Goal: Task Accomplishment & Management: Use online tool/utility

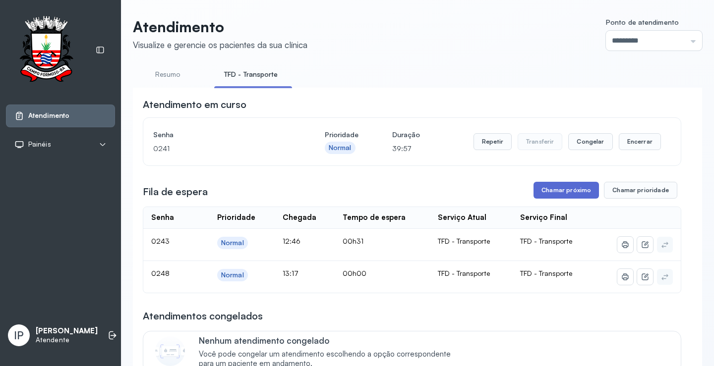
click at [559, 188] on button "Chamar próximo" at bounding box center [566, 190] width 65 height 17
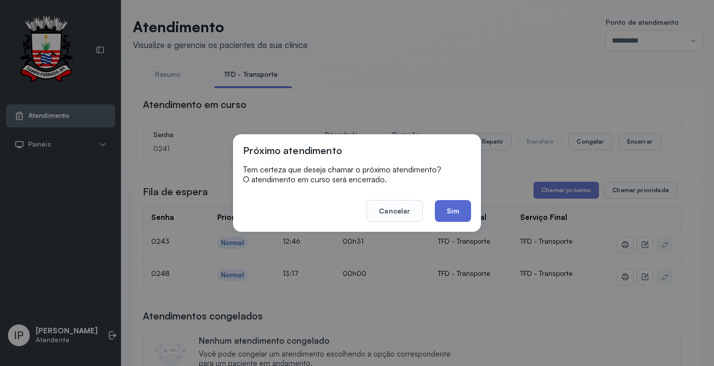
click at [439, 208] on button "Sim" at bounding box center [453, 211] width 36 height 22
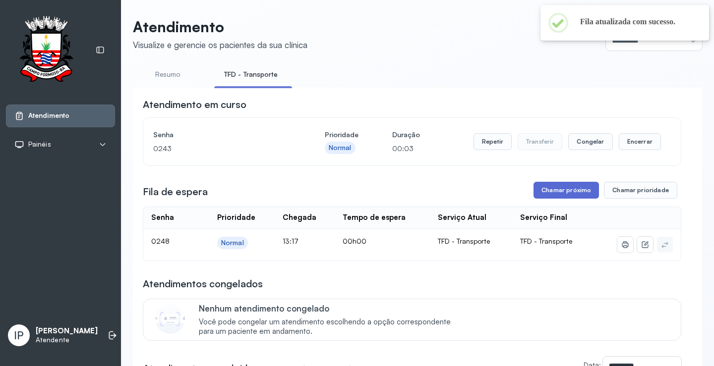
click at [549, 193] on button "Chamar próximo" at bounding box center [566, 190] width 65 height 17
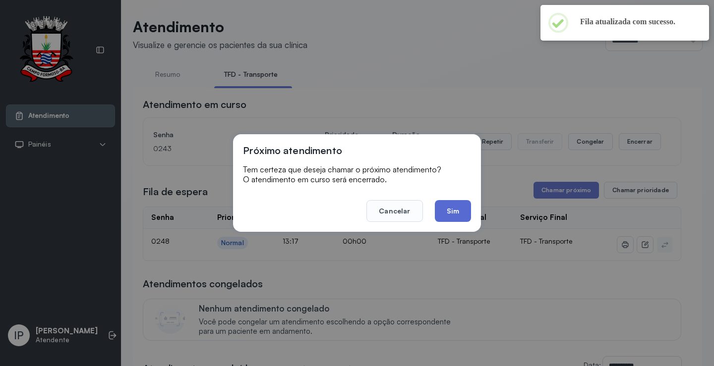
click at [451, 218] on button "Sim" at bounding box center [453, 211] width 36 height 22
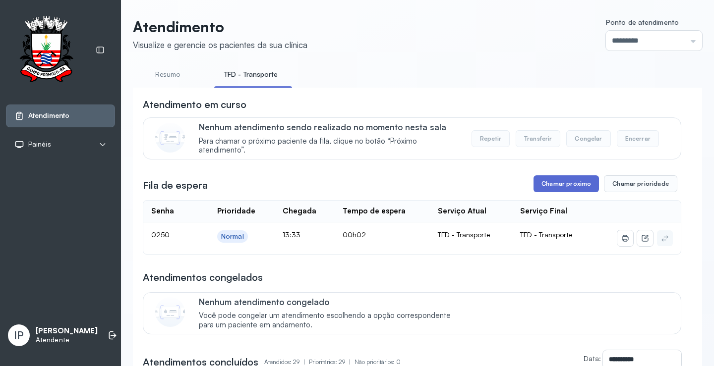
click at [563, 179] on button "Chamar próximo" at bounding box center [566, 184] width 65 height 17
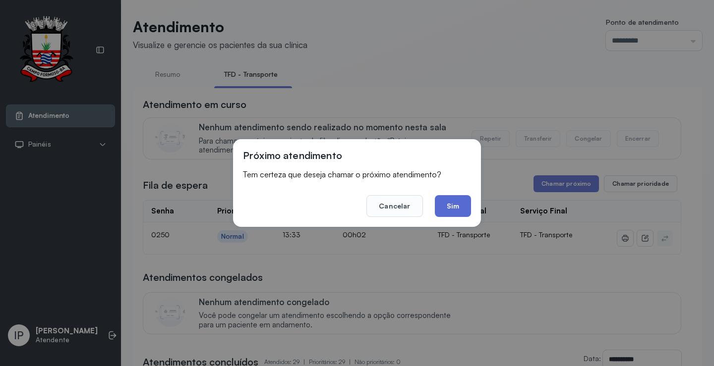
click at [456, 203] on button "Sim" at bounding box center [453, 206] width 36 height 22
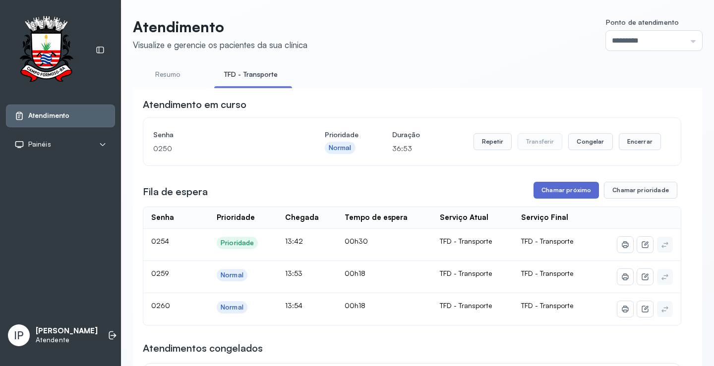
click at [566, 194] on button "Chamar próximo" at bounding box center [566, 190] width 65 height 17
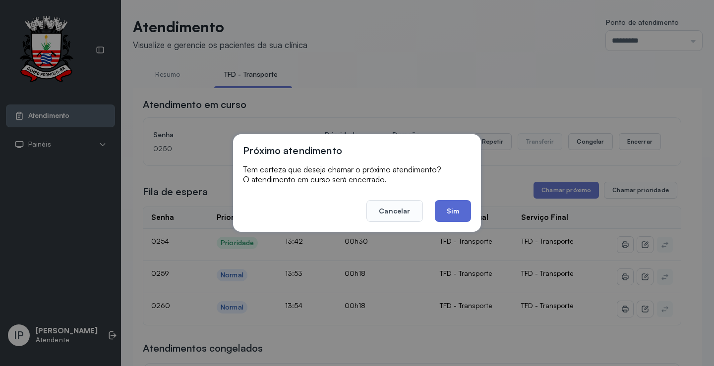
click at [453, 206] on button "Sim" at bounding box center [453, 211] width 36 height 22
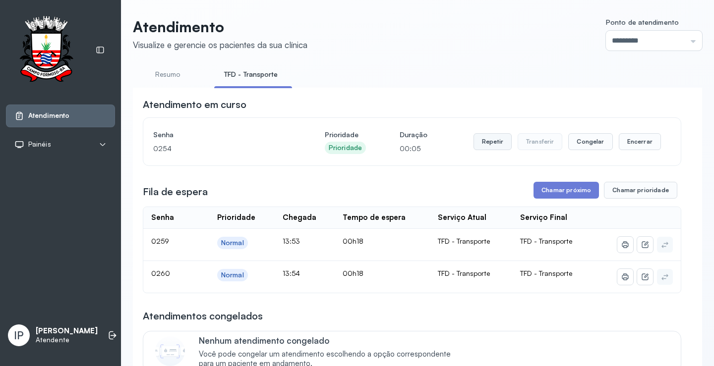
click at [501, 147] on button "Repetir" at bounding box center [493, 141] width 38 height 17
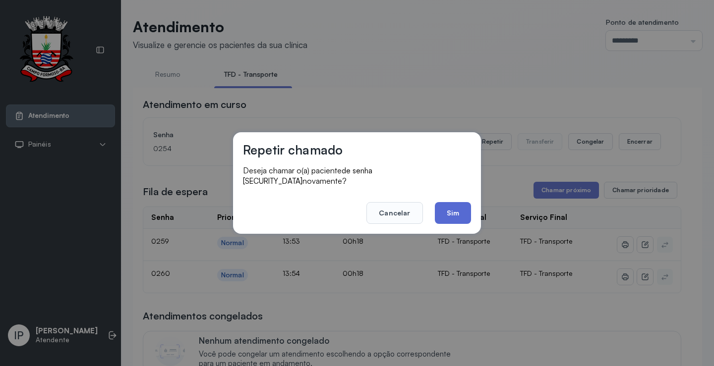
click at [462, 209] on button "Sim" at bounding box center [453, 213] width 36 height 22
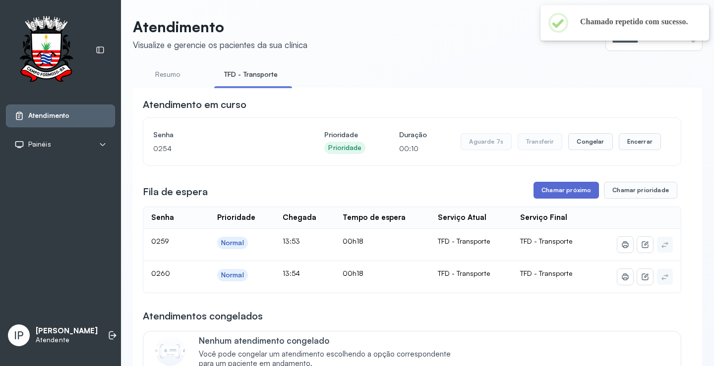
click at [558, 194] on button "Chamar próximo" at bounding box center [566, 190] width 65 height 17
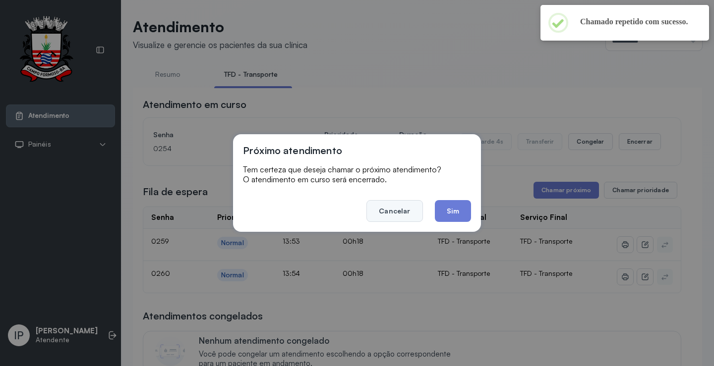
click at [405, 213] on button "Cancelar" at bounding box center [394, 211] width 56 height 22
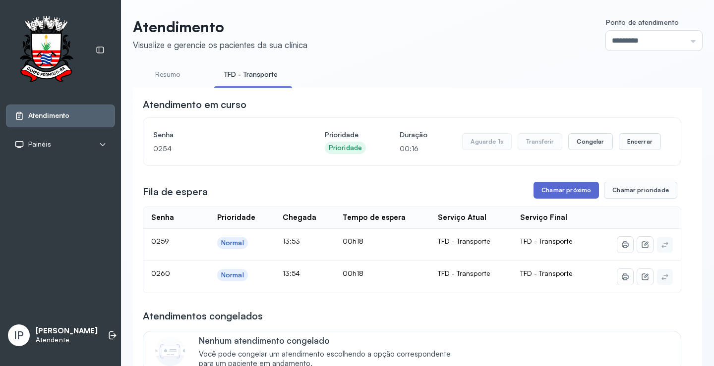
click at [569, 189] on button "Chamar próximo" at bounding box center [566, 190] width 65 height 17
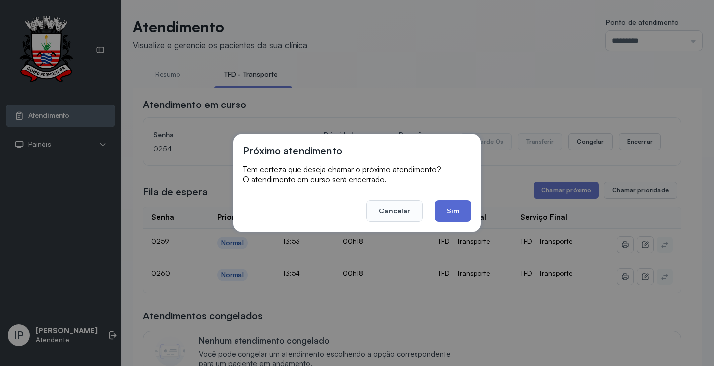
click at [438, 208] on button "Sim" at bounding box center [453, 211] width 36 height 22
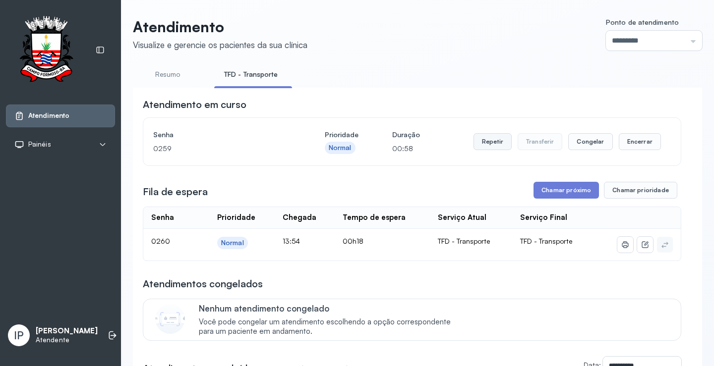
click at [490, 143] on button "Repetir" at bounding box center [493, 141] width 38 height 17
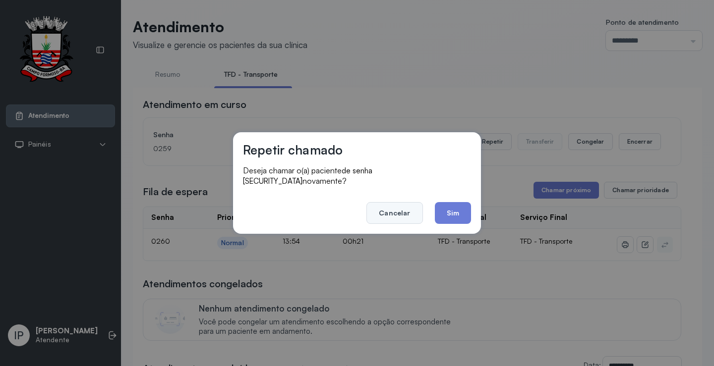
click at [403, 206] on button "Cancelar" at bounding box center [394, 213] width 56 height 22
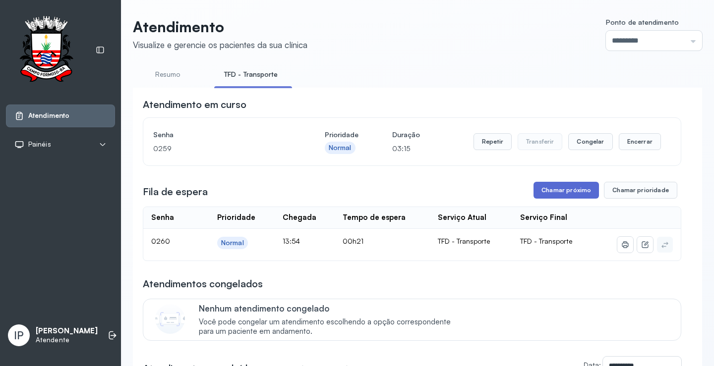
click at [553, 195] on button "Chamar próximo" at bounding box center [566, 190] width 65 height 17
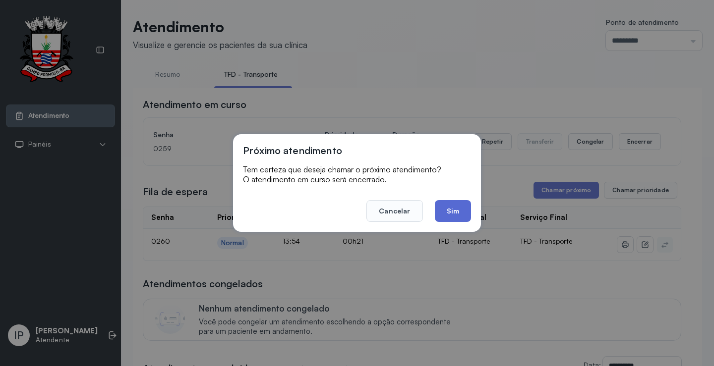
click at [438, 208] on button "Sim" at bounding box center [453, 211] width 36 height 22
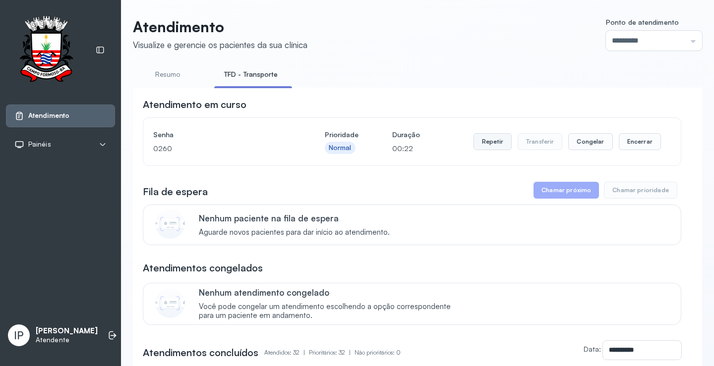
click at [485, 147] on button "Repetir" at bounding box center [493, 141] width 38 height 17
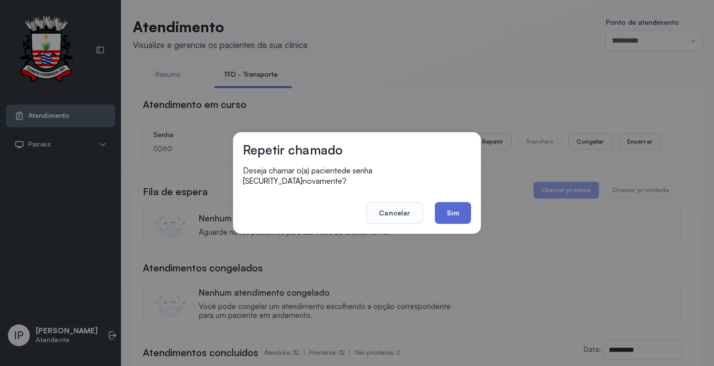
click at [451, 202] on button "Sim" at bounding box center [453, 213] width 36 height 22
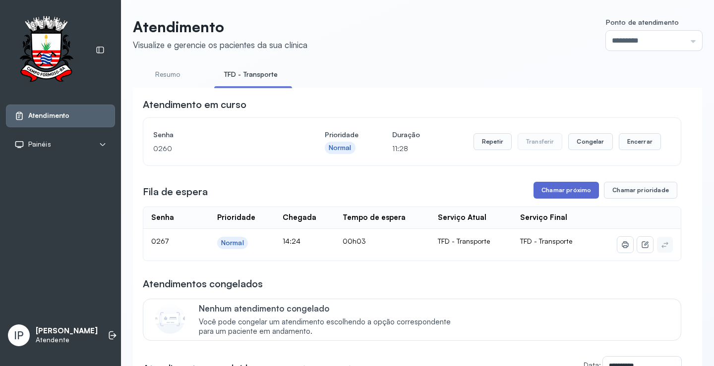
click at [542, 192] on button "Chamar próximo" at bounding box center [566, 190] width 65 height 17
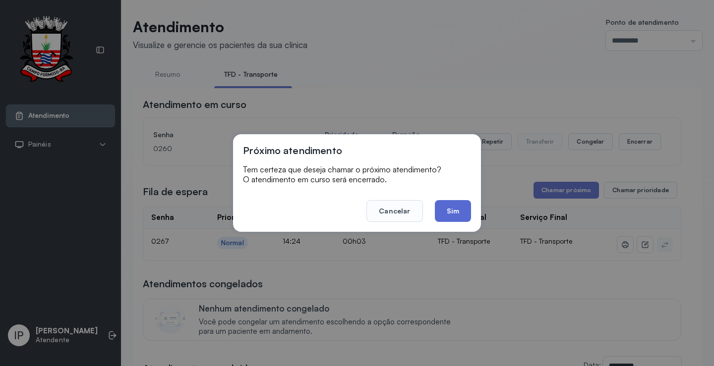
click at [446, 215] on button "Sim" at bounding box center [453, 211] width 36 height 22
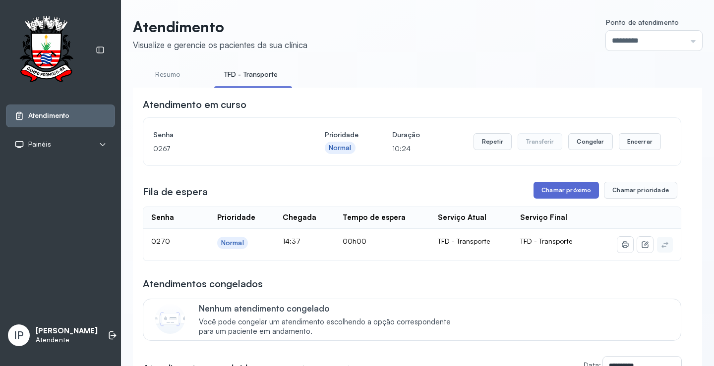
click at [545, 190] on button "Chamar próximo" at bounding box center [566, 190] width 65 height 17
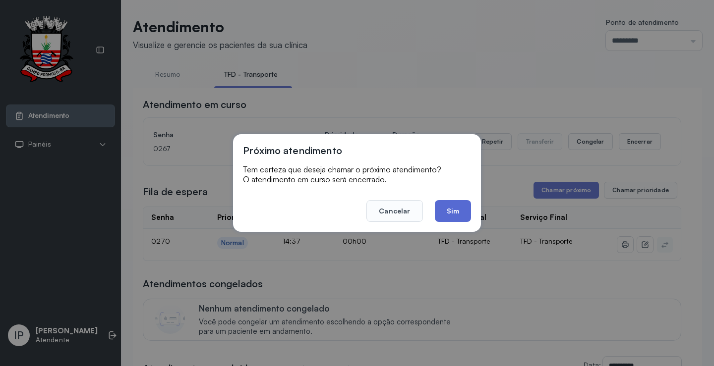
click at [447, 212] on button "Sim" at bounding box center [453, 211] width 36 height 22
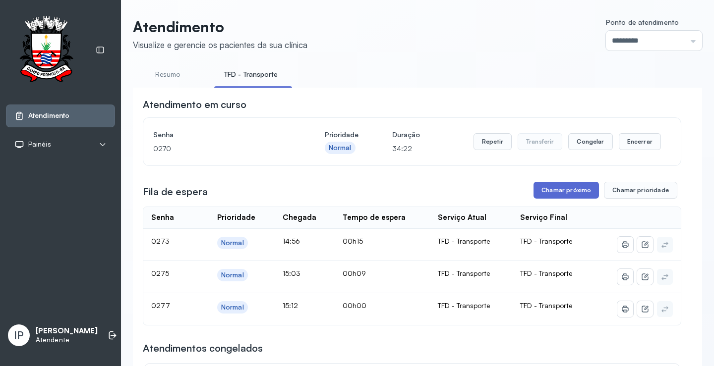
click at [576, 190] on button "Chamar próximo" at bounding box center [566, 190] width 65 height 17
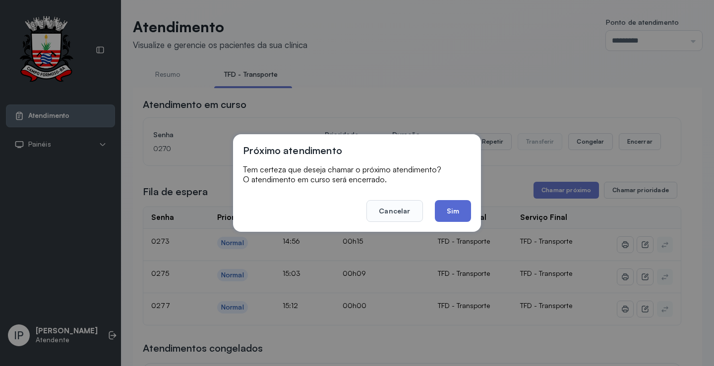
click at [451, 211] on button "Sim" at bounding box center [453, 211] width 36 height 22
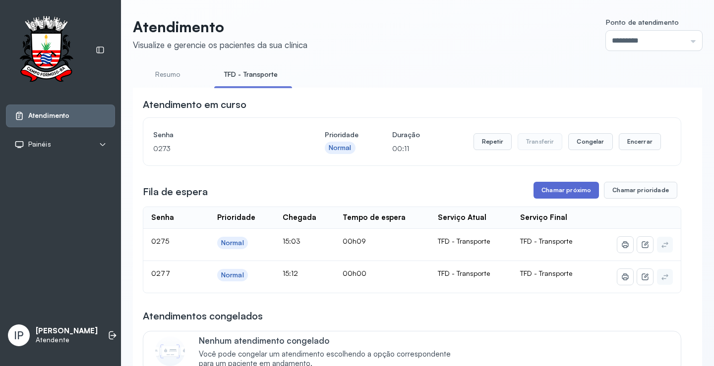
click at [538, 188] on button "Chamar próximo" at bounding box center [566, 190] width 65 height 17
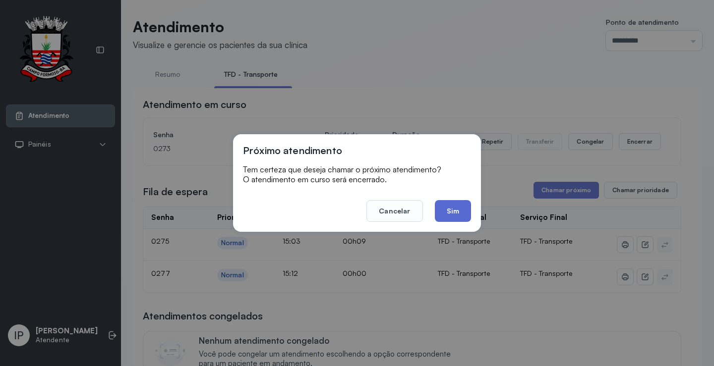
click at [448, 210] on button "Sim" at bounding box center [453, 211] width 36 height 22
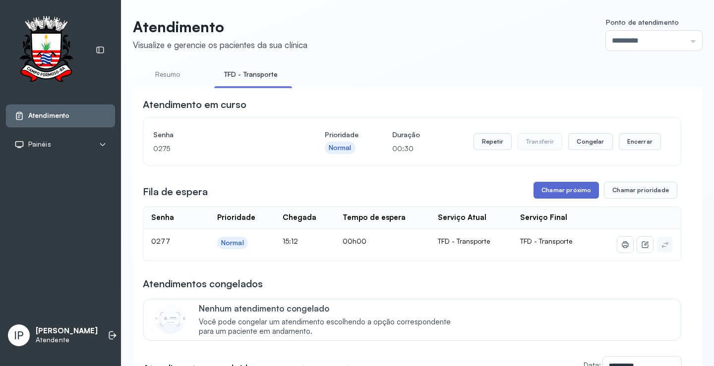
click at [569, 192] on button "Chamar próximo" at bounding box center [566, 190] width 65 height 17
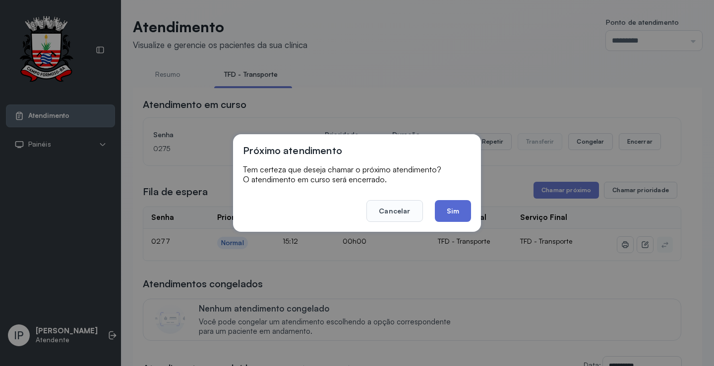
click at [463, 215] on button "Sim" at bounding box center [453, 211] width 36 height 22
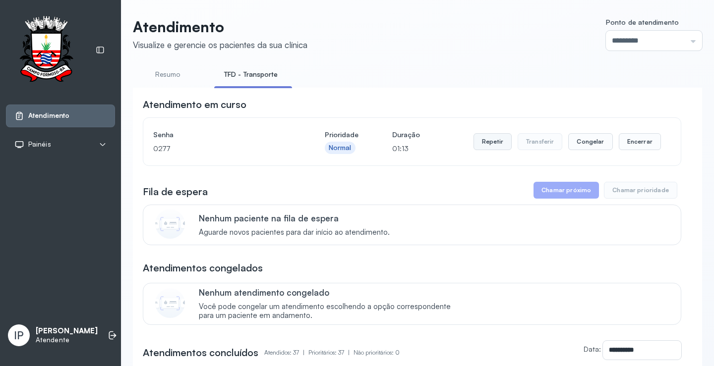
click at [487, 141] on button "Repetir" at bounding box center [493, 141] width 38 height 17
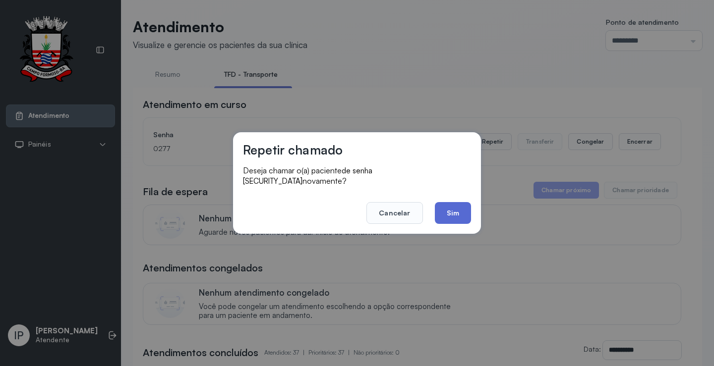
click at [471, 212] on button "Sim" at bounding box center [453, 213] width 36 height 22
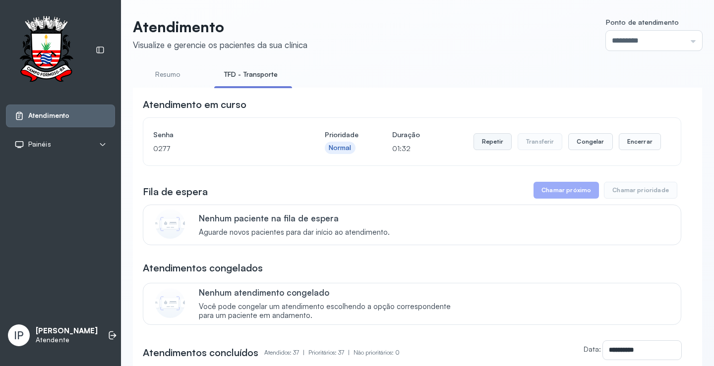
click at [492, 146] on button "Repetir" at bounding box center [493, 141] width 38 height 17
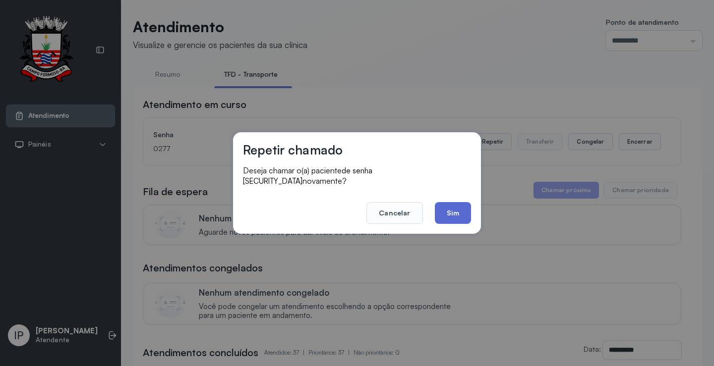
click at [462, 202] on button "Sim" at bounding box center [453, 213] width 36 height 22
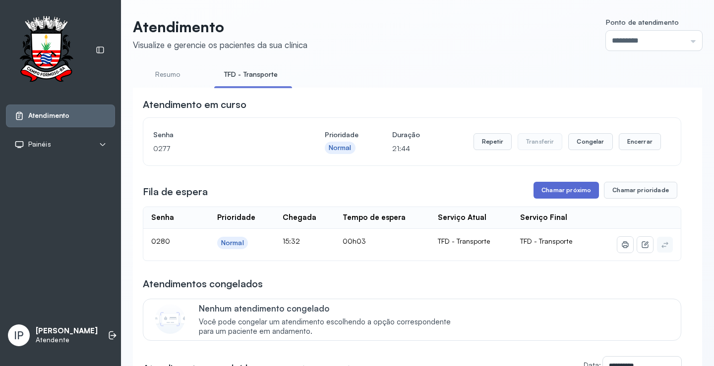
click at [549, 192] on button "Chamar próximo" at bounding box center [566, 190] width 65 height 17
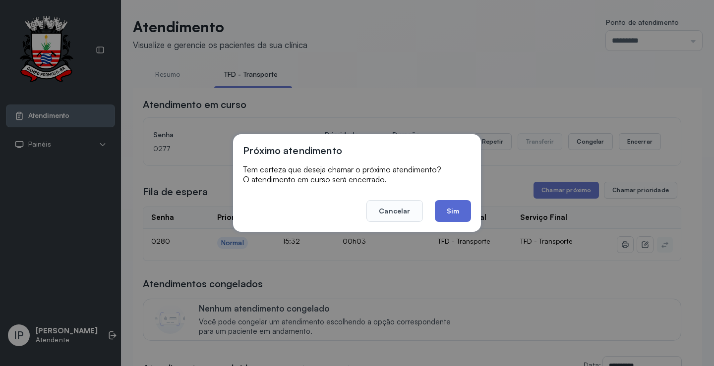
click at [456, 201] on button "Sim" at bounding box center [453, 211] width 36 height 22
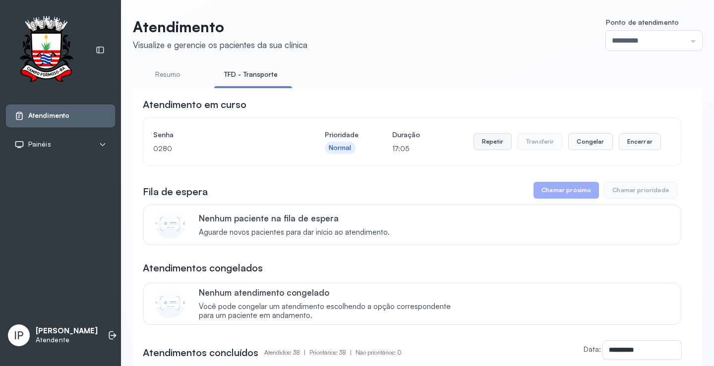
drag, startPoint x: 493, startPoint y: 147, endPoint x: 489, endPoint y: 149, distance: 5.1
click at [489, 149] on button "Repetir" at bounding box center [493, 141] width 38 height 17
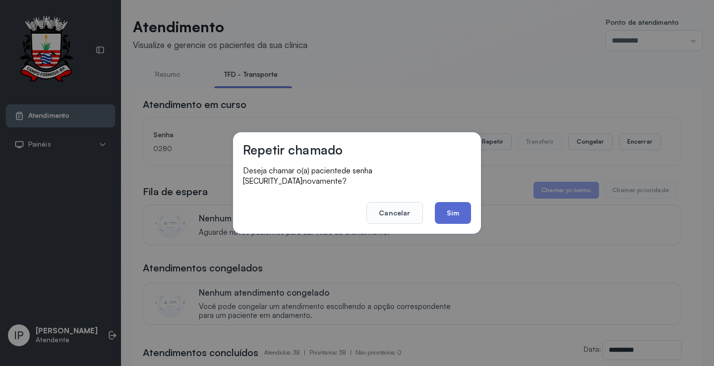
click at [450, 212] on button "Sim" at bounding box center [453, 213] width 36 height 22
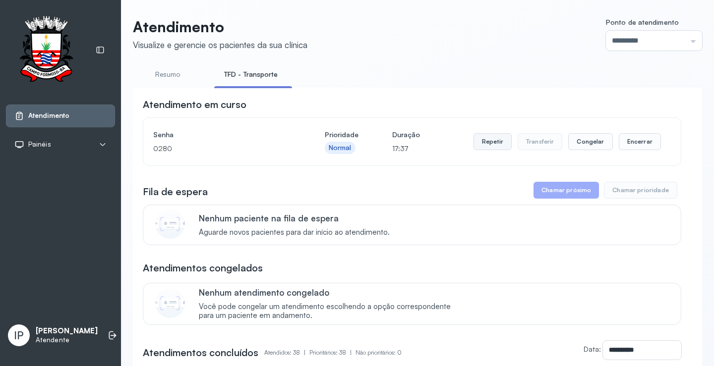
click at [497, 144] on button "Repetir" at bounding box center [493, 141] width 38 height 17
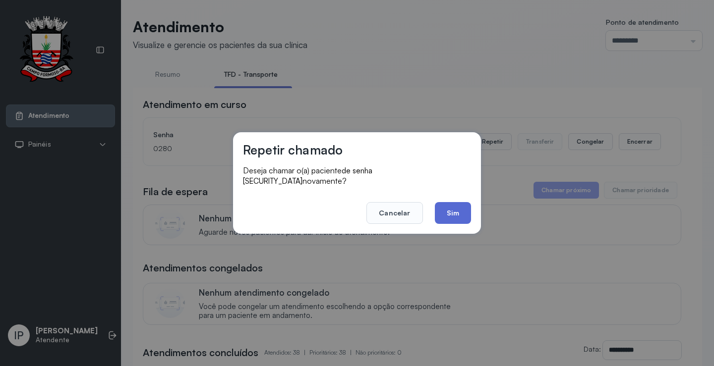
click at [464, 212] on button "Sim" at bounding box center [453, 213] width 36 height 22
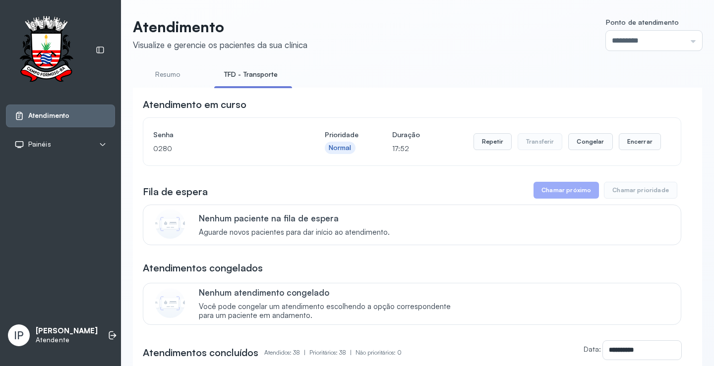
click at [487, 146] on button "Repetir" at bounding box center [493, 141] width 38 height 17
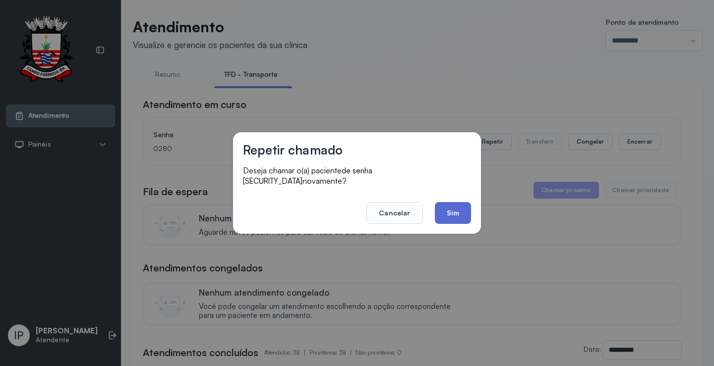
click at [459, 212] on button "Sim" at bounding box center [453, 213] width 36 height 22
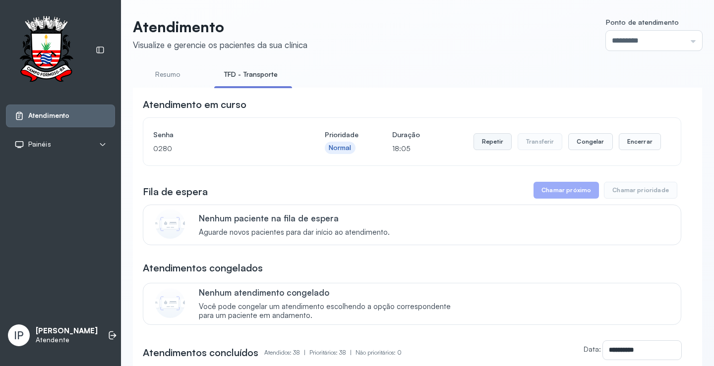
click at [495, 148] on button "Repetir" at bounding box center [493, 141] width 38 height 17
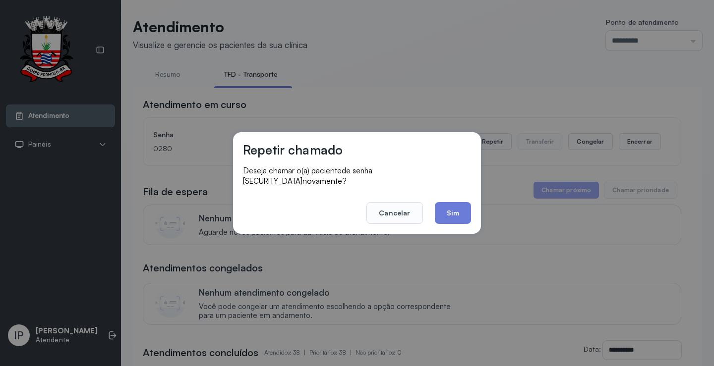
drag, startPoint x: 470, startPoint y: 214, endPoint x: 453, endPoint y: 199, distance: 22.8
click at [461, 210] on button "Sim" at bounding box center [453, 213] width 36 height 22
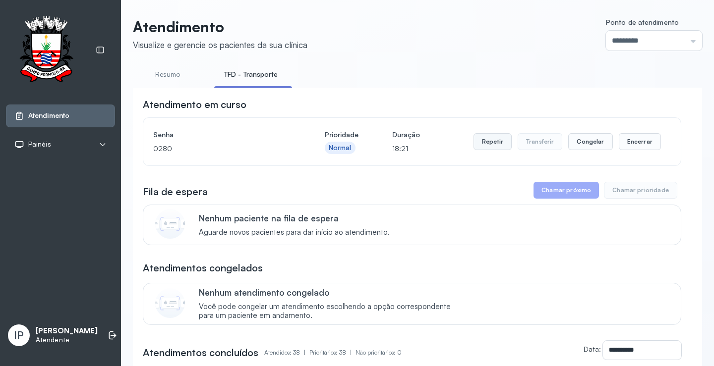
click at [498, 141] on button "Repetir" at bounding box center [493, 141] width 38 height 17
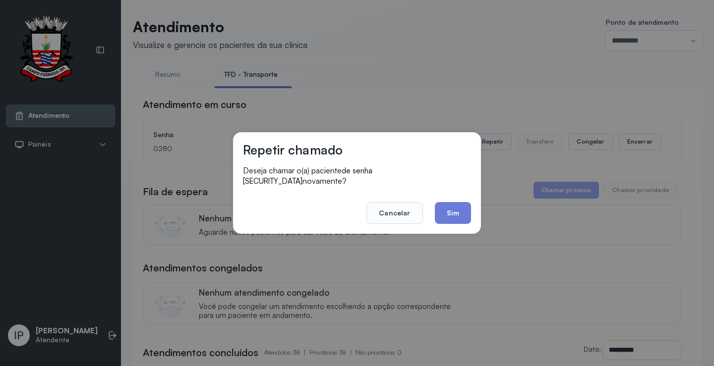
drag, startPoint x: 468, startPoint y: 205, endPoint x: 468, endPoint y: 200, distance: 5.5
click at [468, 203] on button "Sim" at bounding box center [453, 213] width 36 height 22
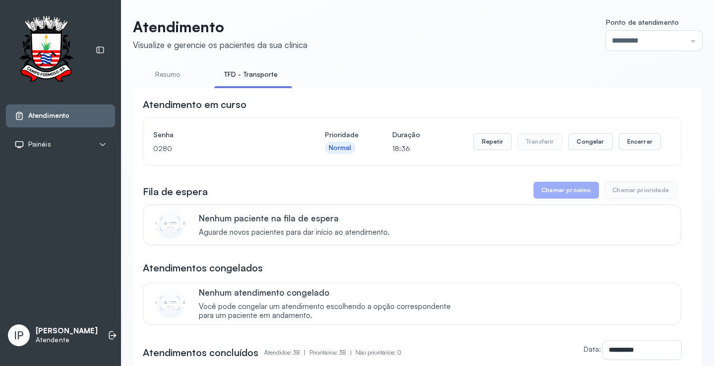
click at [490, 149] on button "Repetir" at bounding box center [493, 141] width 38 height 17
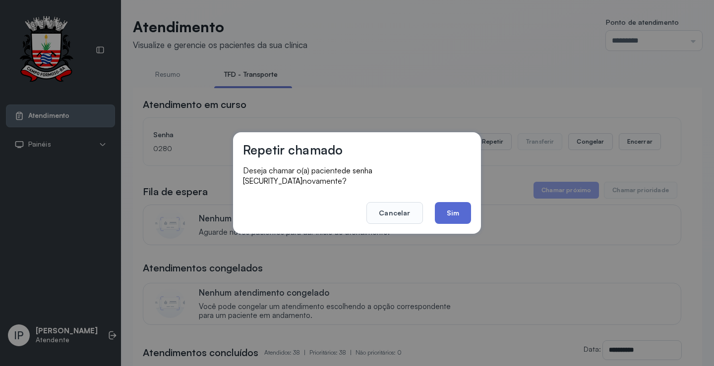
click at [451, 204] on button "Sim" at bounding box center [453, 213] width 36 height 22
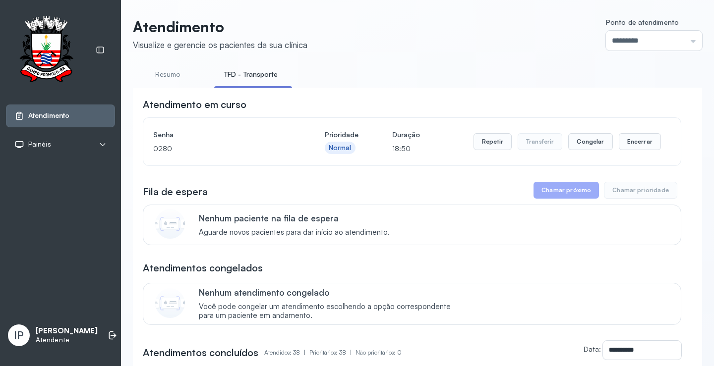
click at [474, 144] on button "Repetir" at bounding box center [493, 141] width 38 height 17
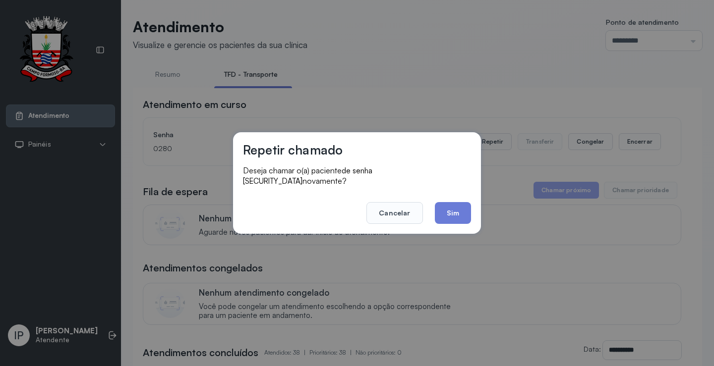
click at [472, 205] on div "Repetir chamado Deseja chamar o(a) paciente de senha [SECURITY_DATA] novamente?…" at bounding box center [357, 183] width 248 height 102
click at [467, 205] on button "Sim" at bounding box center [453, 213] width 36 height 22
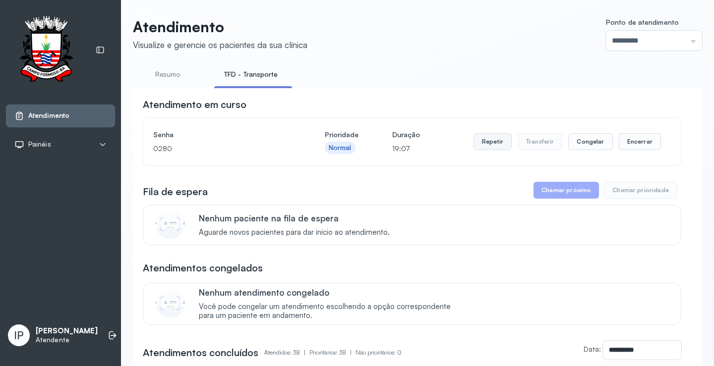
click at [494, 142] on button "Repetir" at bounding box center [493, 141] width 38 height 17
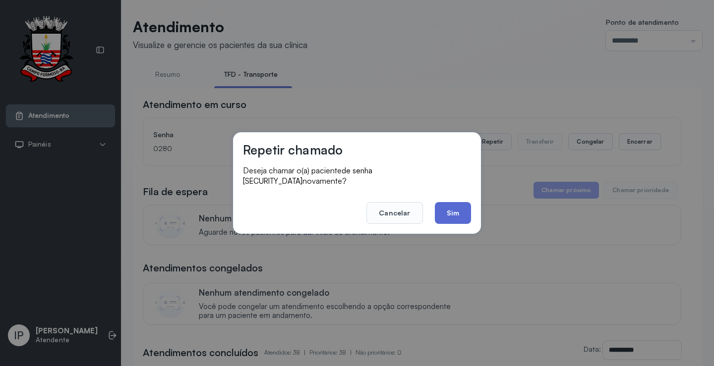
click at [463, 205] on button "Sim" at bounding box center [453, 213] width 36 height 22
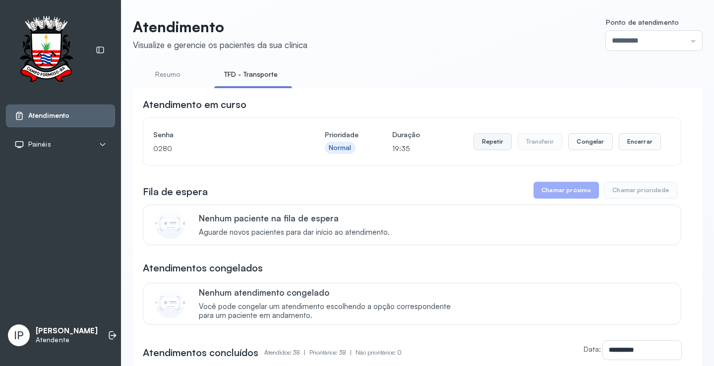
click at [505, 149] on button "Repetir" at bounding box center [493, 141] width 38 height 17
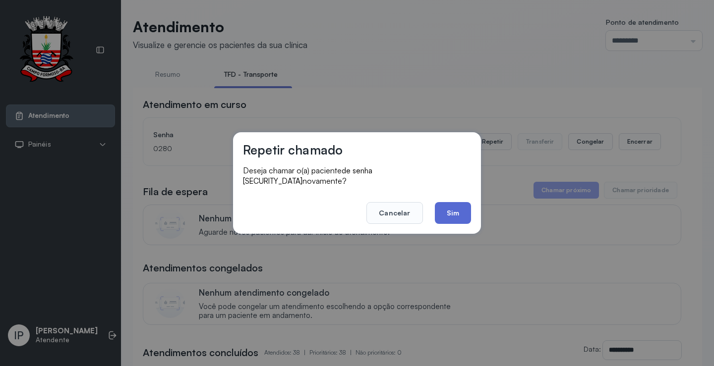
click at [448, 212] on button "Sim" at bounding box center [453, 213] width 36 height 22
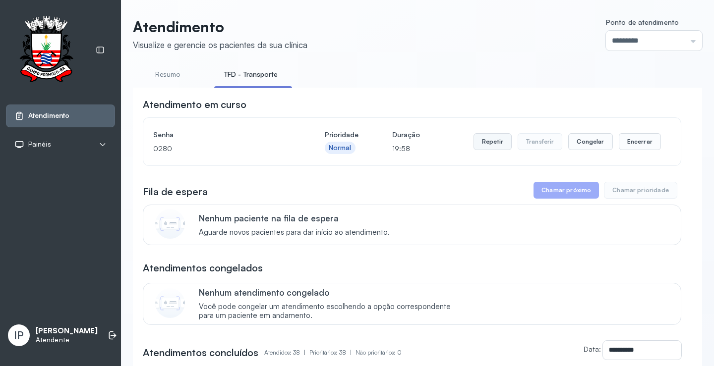
click at [476, 144] on button "Repetir" at bounding box center [493, 141] width 38 height 17
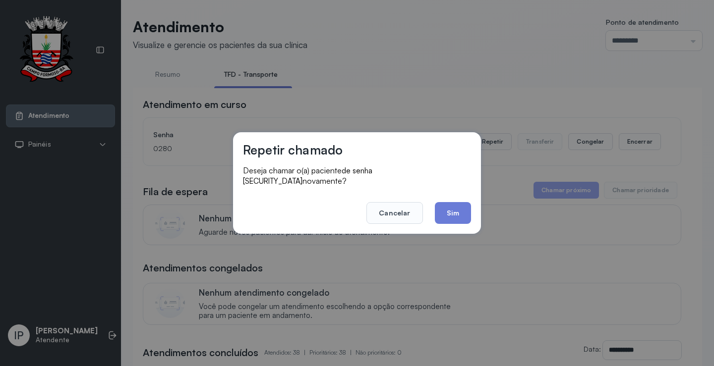
drag, startPoint x: 469, startPoint y: 211, endPoint x: 467, endPoint y: 190, distance: 21.4
click at [468, 202] on button "Sim" at bounding box center [453, 213] width 36 height 22
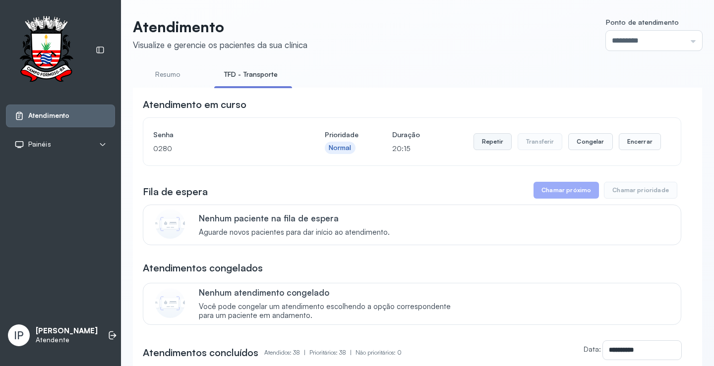
click at [489, 142] on button "Repetir" at bounding box center [493, 141] width 38 height 17
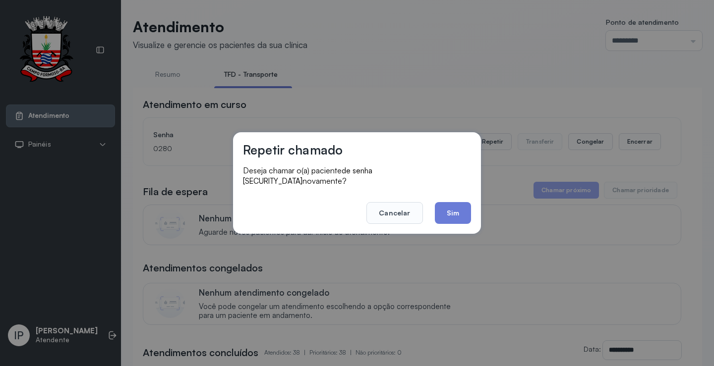
drag, startPoint x: 465, startPoint y: 210, endPoint x: 472, endPoint y: 199, distance: 12.5
click at [471, 202] on div "Repetir chamado Deseja chamar o(a) paciente de senha [SECURITY_DATA] novamente?…" at bounding box center [357, 183] width 248 height 102
click at [458, 204] on button "Sim" at bounding box center [453, 213] width 36 height 22
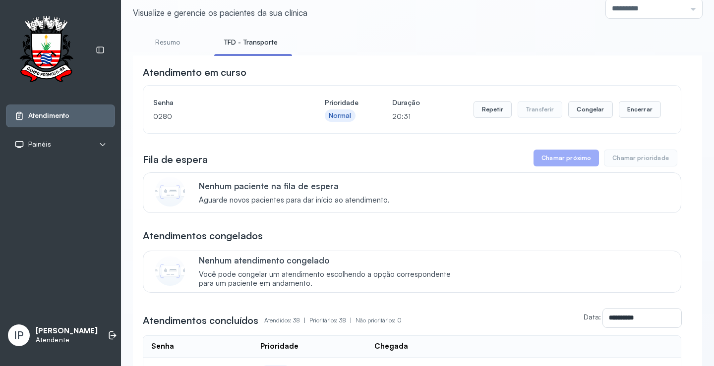
scroll to position [50, 0]
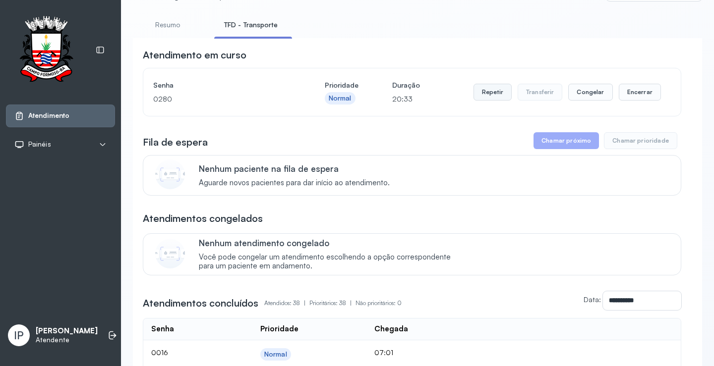
click at [486, 93] on button "Repetir" at bounding box center [493, 92] width 38 height 17
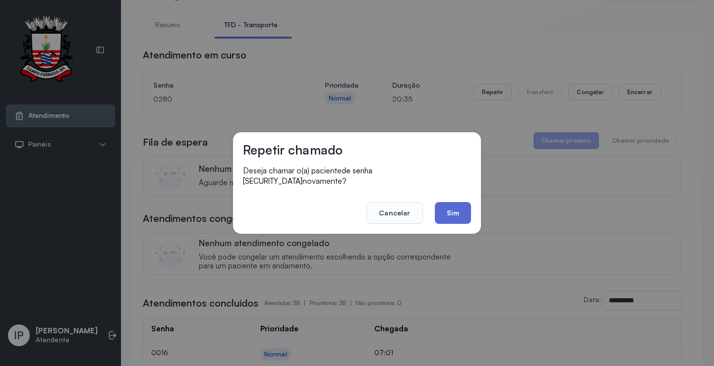
click at [450, 202] on button "Sim" at bounding box center [453, 213] width 36 height 22
